Goal: Transaction & Acquisition: Purchase product/service

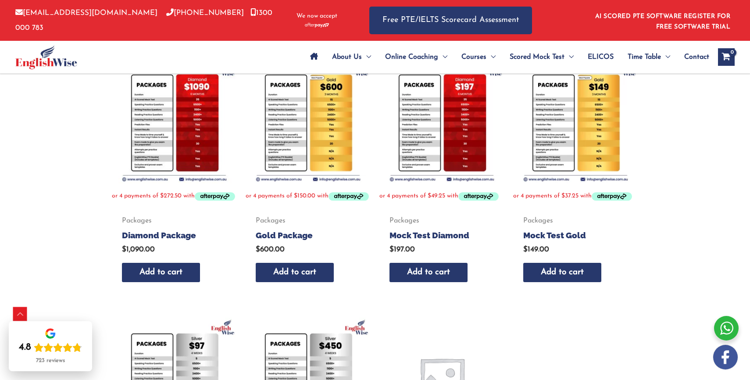
scroll to position [171, 0]
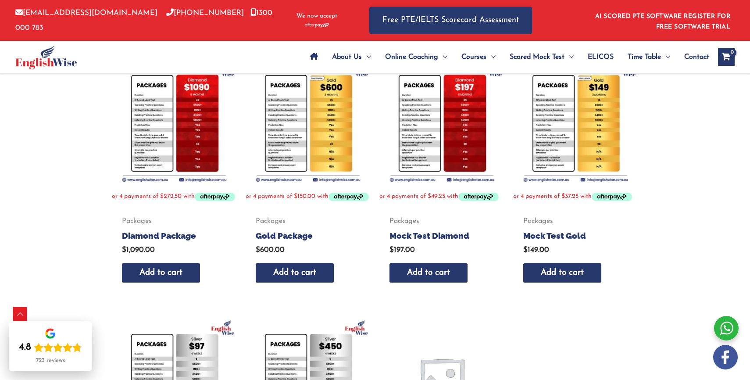
click at [465, 145] on img at bounding box center [441, 121] width 125 height 125
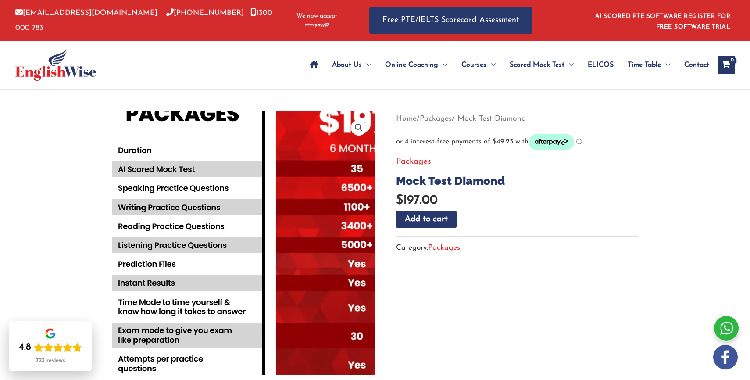
click at [212, 235] on img at bounding box center [269, 250] width 474 height 474
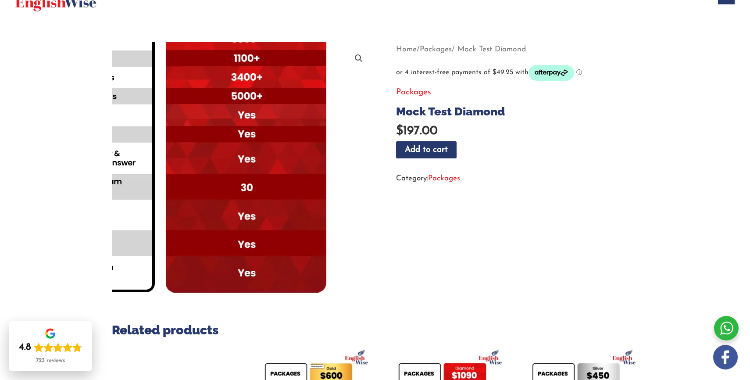
scroll to position [75, 0]
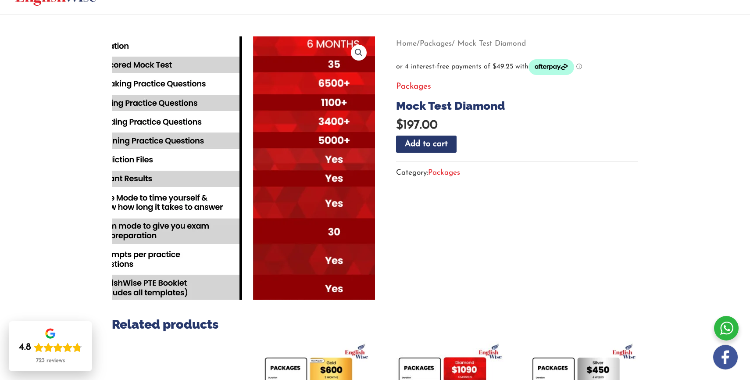
click at [240, 196] on img at bounding box center [246, 146] width 474 height 474
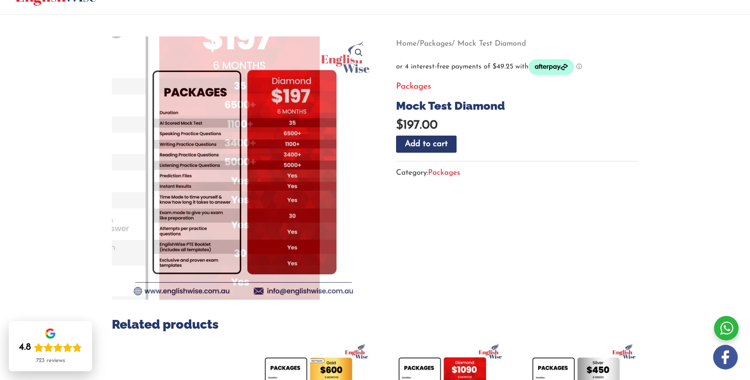
click at [561, 261] on section "Related products Packages Unlimited Coaching $ 790.00 Add to cart Packages Gold…" at bounding box center [375, 318] width 526 height 564
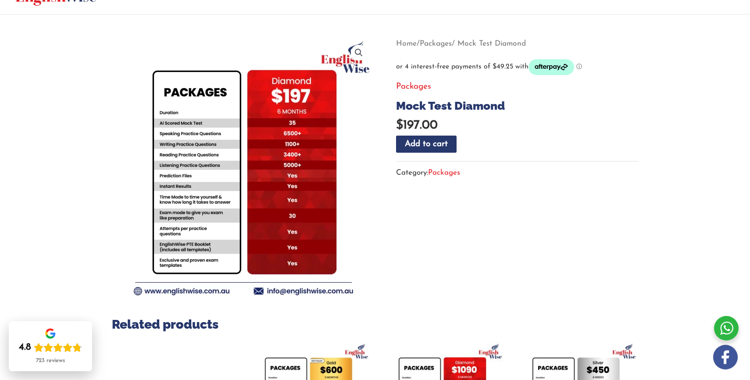
click at [450, 240] on section "Related products Packages Unlimited Coaching $ 790.00 Add to cart Packages Gold…" at bounding box center [375, 318] width 526 height 564
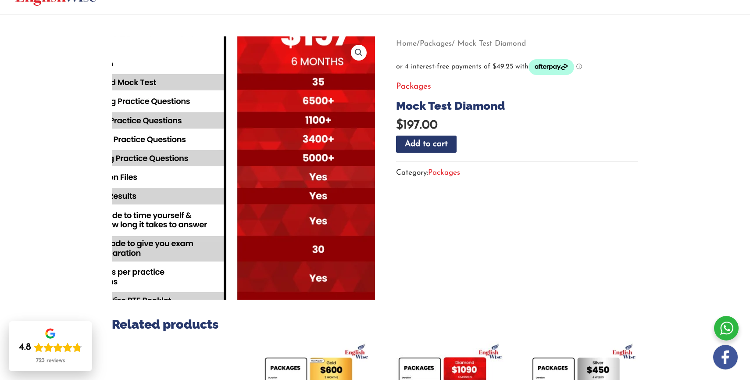
click at [258, 179] on img at bounding box center [230, 163] width 474 height 474
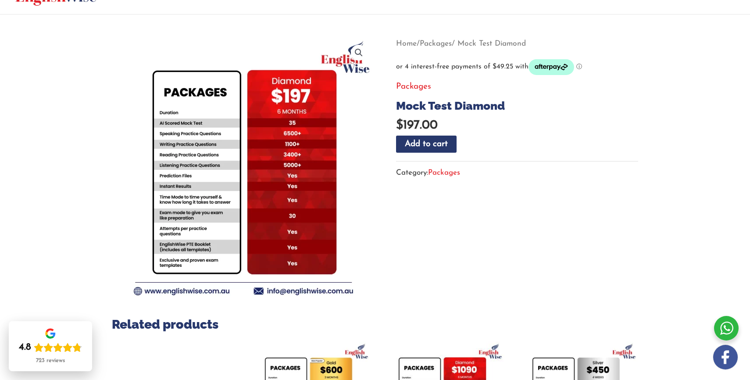
click at [468, 256] on section "Related products Packages Unlimited Coaching $ 790.00 Add to cart Packages Gold…" at bounding box center [375, 318] width 526 height 564
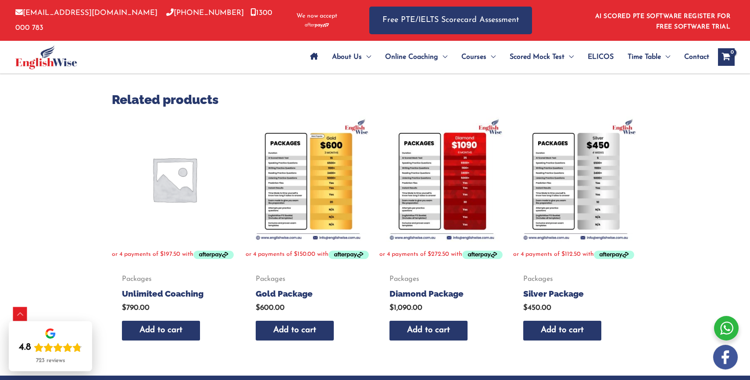
scroll to position [323, 0]
